Goal: Task Accomplishment & Management: Use online tool/utility

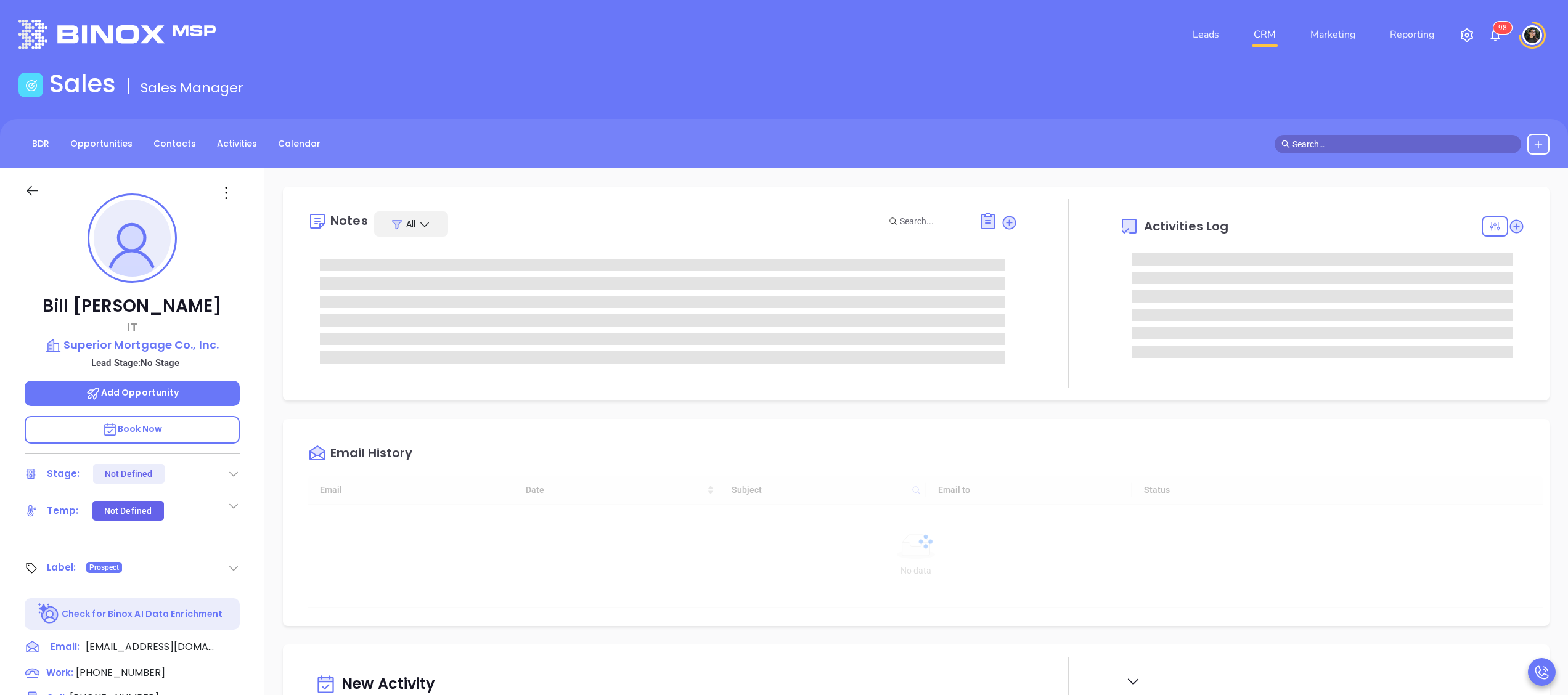
type input "[DATE]"
type input "[PERSON_NAME]"
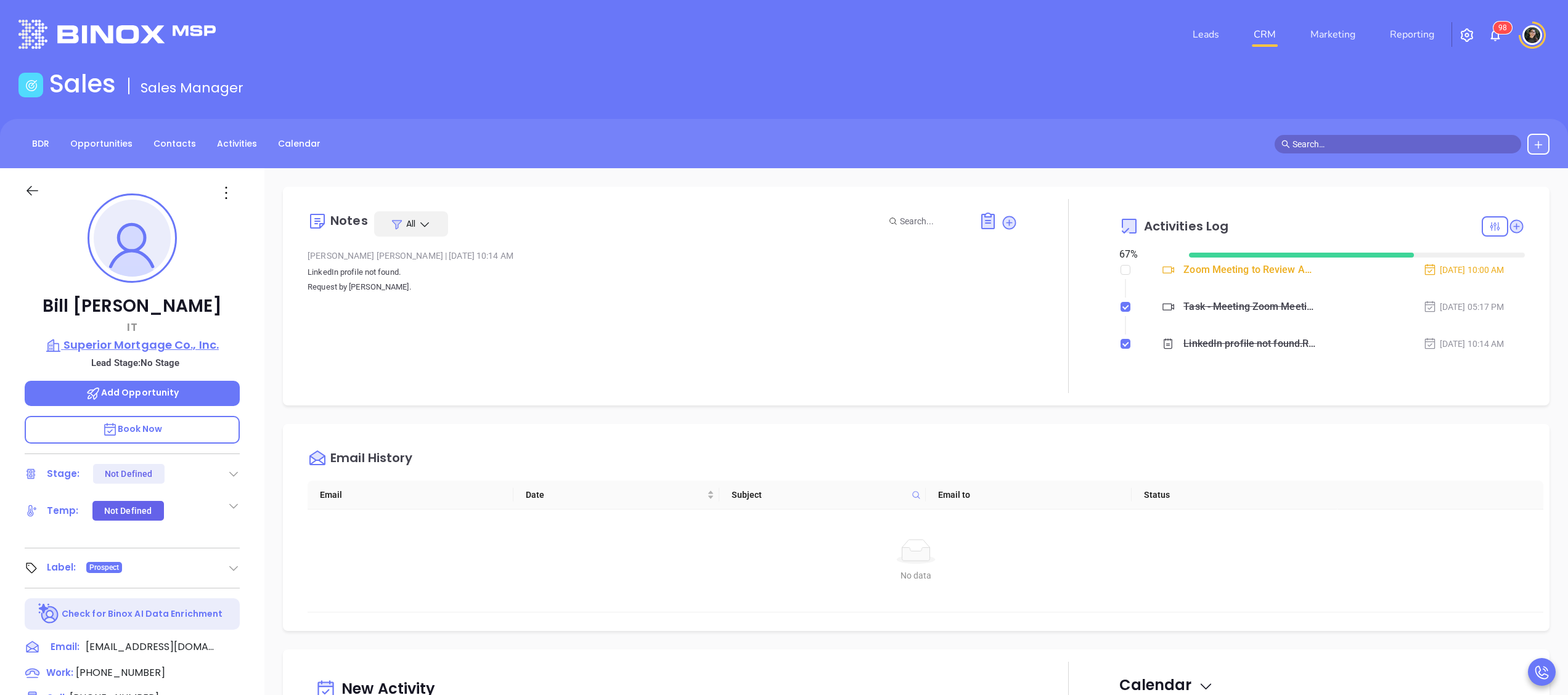
click at [161, 350] on p "Superior Mortgage Co., Inc." at bounding box center [133, 345] width 215 height 17
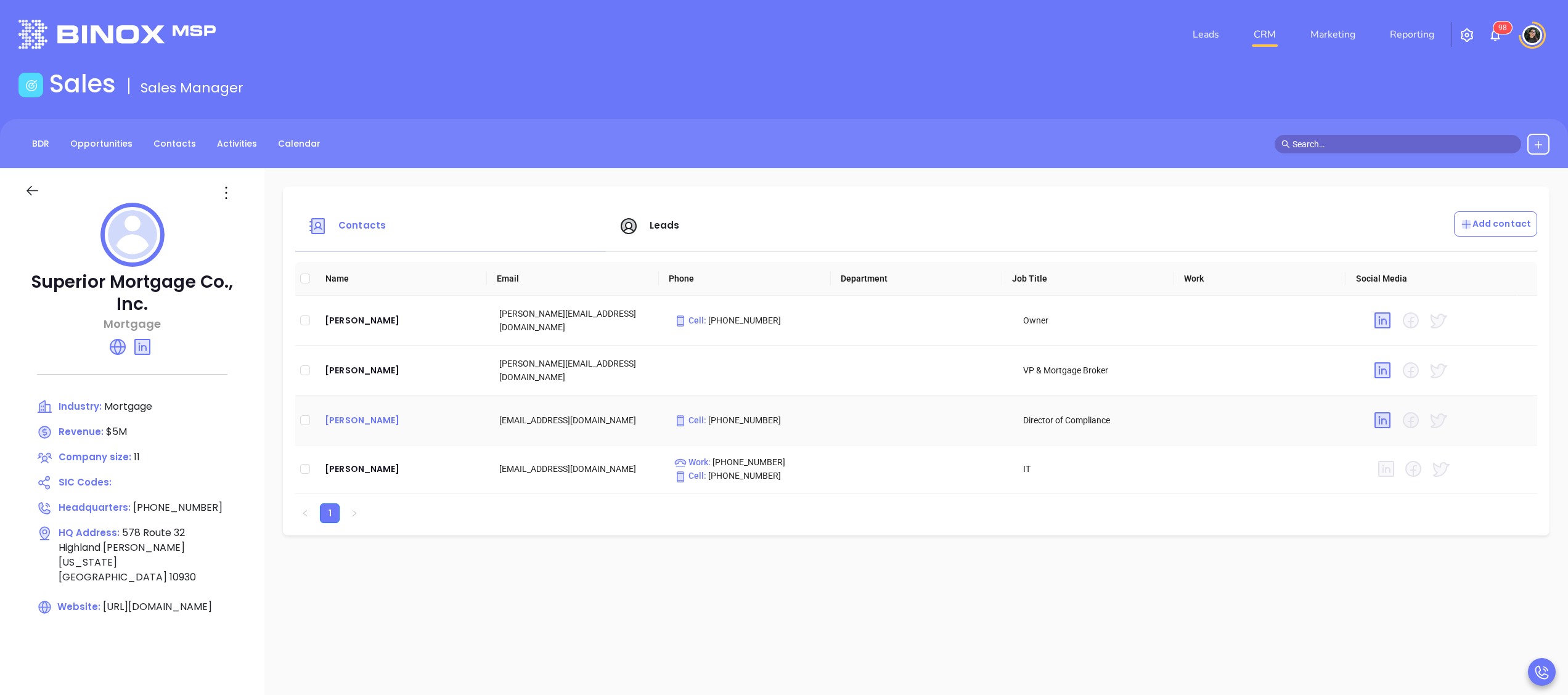
click at [361, 423] on div "[PERSON_NAME]" at bounding box center [402, 420] width 155 height 15
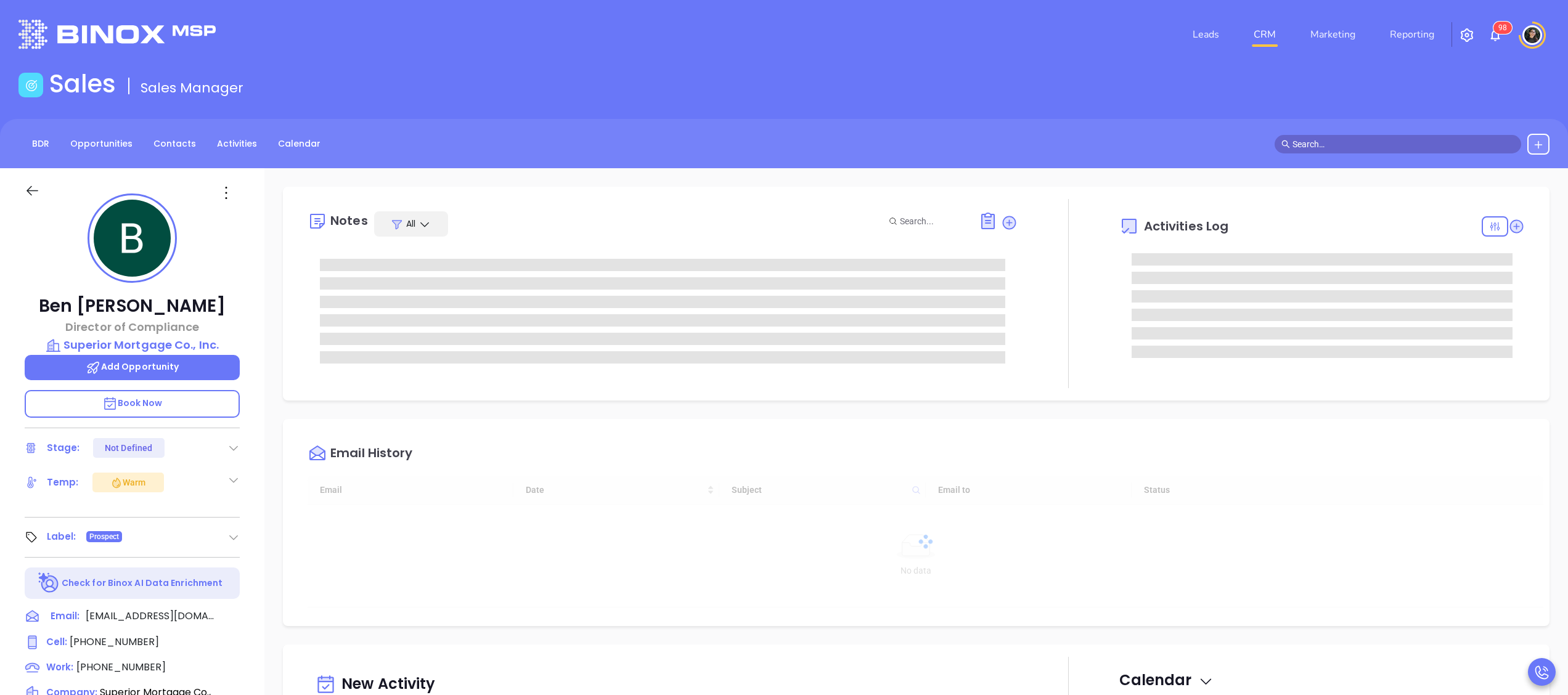
type input "[DATE]"
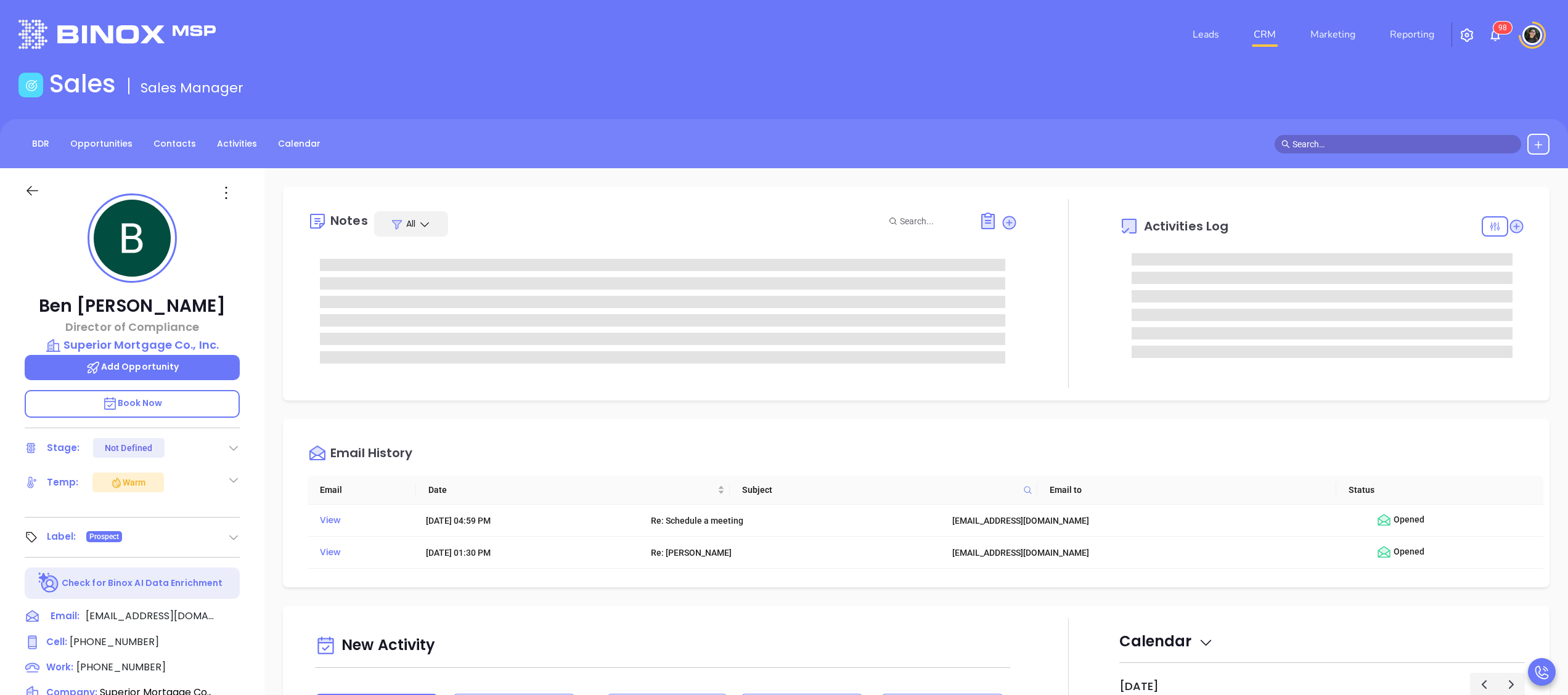
type input "[PERSON_NAME]"
